Goal: Task Accomplishment & Management: Complete application form

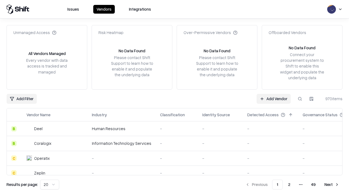
click at [273, 99] on link "Add Vendor" at bounding box center [273, 99] width 34 height 10
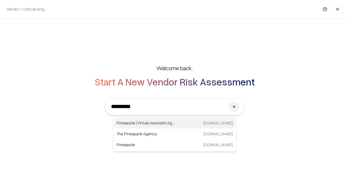
click at [175, 123] on div "Pineapple | Virtual Assistant Agency [DOMAIN_NAME]" at bounding box center [174, 123] width 120 height 11
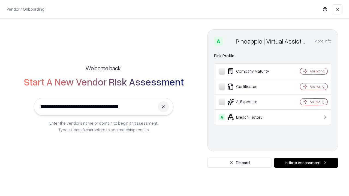
type input "**********"
click at [306, 163] on button "Initiate Assessment" at bounding box center [306, 163] width 64 height 10
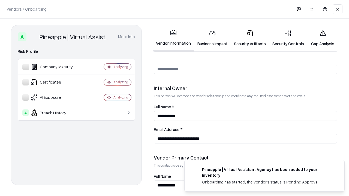
scroll to position [282, 0]
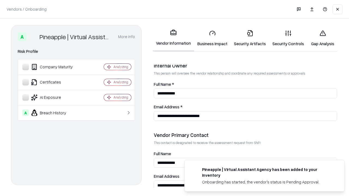
click at [250, 38] on link "Security Artifacts" at bounding box center [250, 38] width 38 height 25
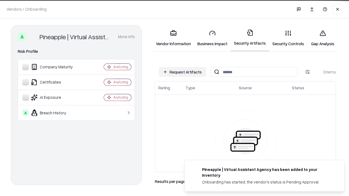
click at [182, 72] on button "Request Artifacts" at bounding box center [182, 72] width 47 height 10
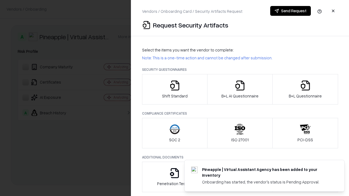
click at [305, 89] on icon "button" at bounding box center [305, 85] width 11 height 11
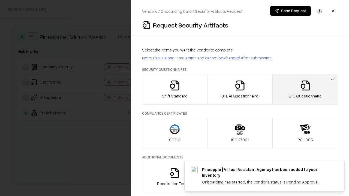
click at [239, 89] on icon "button" at bounding box center [239, 85] width 11 height 11
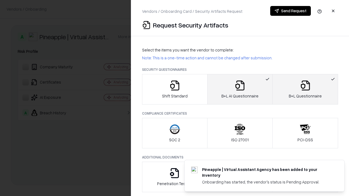
click at [290, 11] on button "Send Request" at bounding box center [290, 11] width 41 height 10
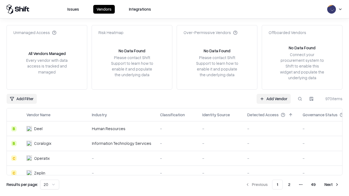
click at [300, 99] on button at bounding box center [300, 99] width 10 height 10
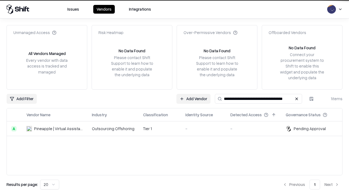
type input "**********"
click at [178, 129] on td "Tier 1" at bounding box center [160, 129] width 42 height 15
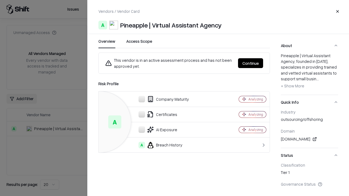
click at [250, 63] on button "Continue" at bounding box center [250, 63] width 25 height 10
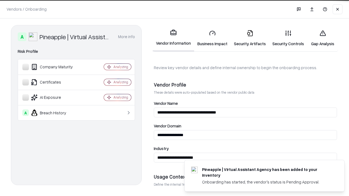
click at [250, 38] on link "Security Artifacts" at bounding box center [250, 38] width 38 height 25
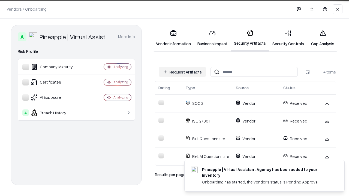
click at [322, 38] on link "Gap Analysis" at bounding box center [322, 38] width 31 height 25
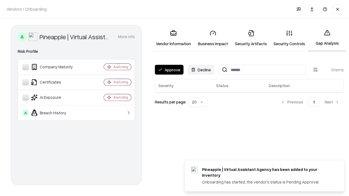
click at [169, 70] on button "Approve" at bounding box center [169, 70] width 29 height 10
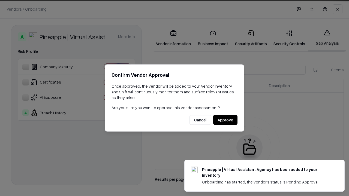
click at [225, 120] on button "Approve" at bounding box center [225, 120] width 24 height 10
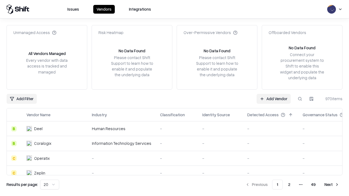
type input "**********"
click at [273, 99] on link "Add Vendor" at bounding box center [273, 99] width 34 height 10
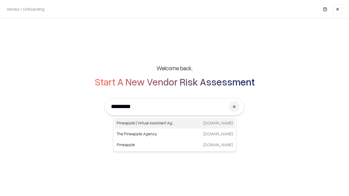
click at [175, 123] on div "Pineapple | Virtual Assistant Agency [DOMAIN_NAME]" at bounding box center [174, 123] width 120 height 11
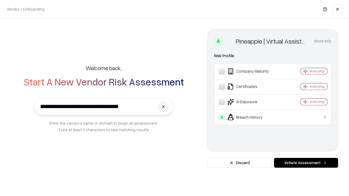
type input "**********"
click at [306, 163] on button "Initiate Assessment" at bounding box center [306, 163] width 64 height 10
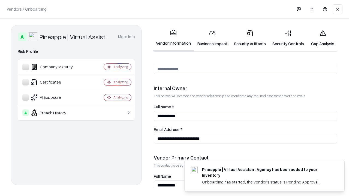
scroll to position [282, 0]
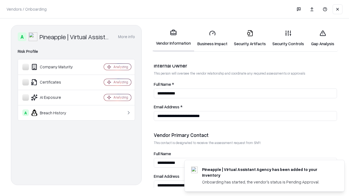
click at [322, 38] on link "Gap Analysis" at bounding box center [322, 38] width 31 height 25
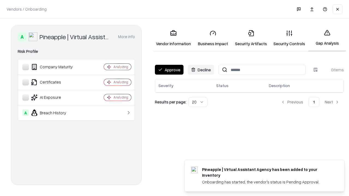
click at [169, 70] on button "Approve" at bounding box center [169, 70] width 29 height 10
